Goal: Use online tool/utility: Utilize a website feature to perform a specific function

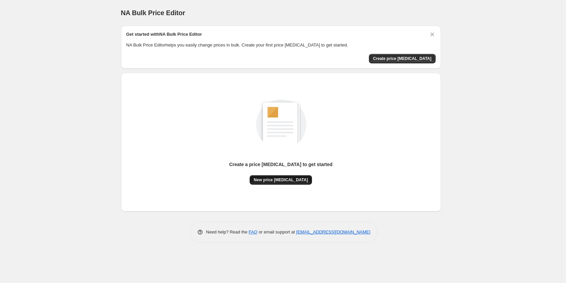
click at [280, 176] on button "New price change job" at bounding box center [281, 179] width 62 height 9
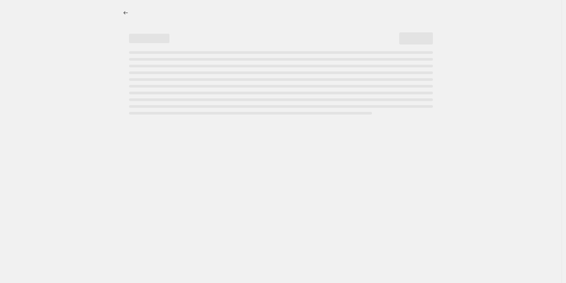
select select "percentage"
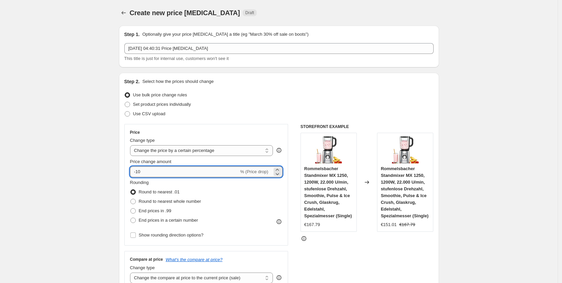
click at [161, 175] on input "-10" at bounding box center [184, 171] width 109 height 11
click at [141, 173] on input "-10" at bounding box center [184, 171] width 109 height 11
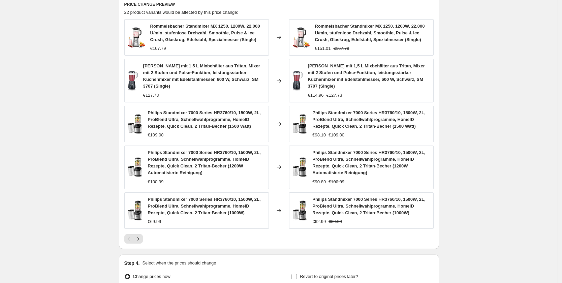
scroll to position [449, 0]
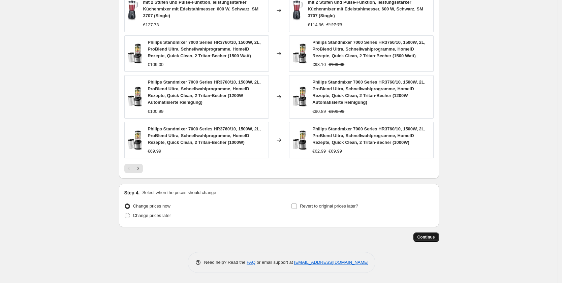
type input "-30"
click at [436, 234] on button "Continue" at bounding box center [426, 236] width 26 height 9
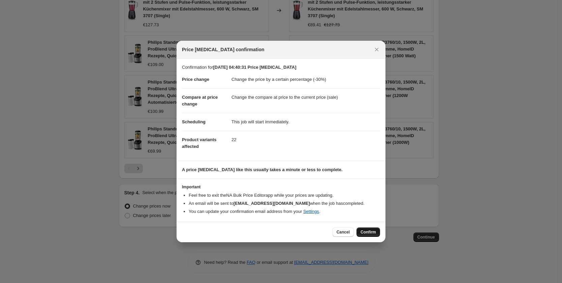
click at [372, 230] on button "Confirm" at bounding box center [368, 231] width 24 height 9
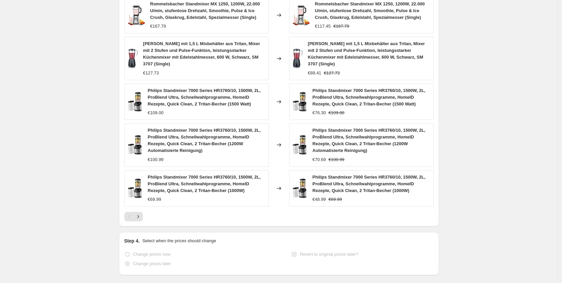
scroll to position [466, 0]
